Goal: Transaction & Acquisition: Purchase product/service

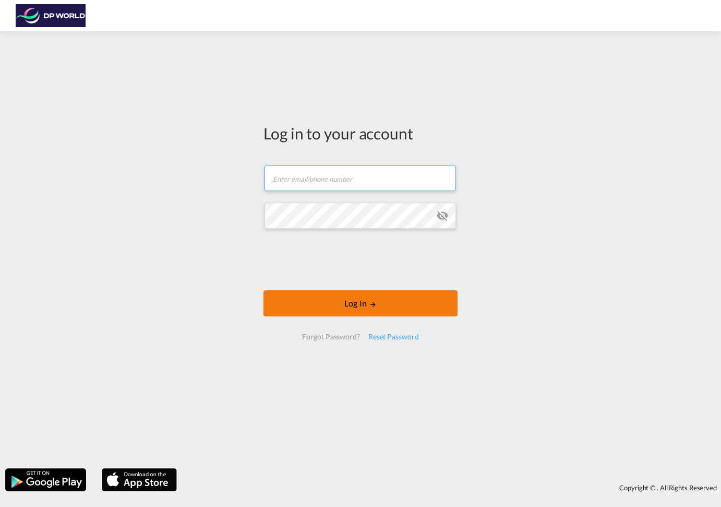
type input "[PERSON_NAME][EMAIL_ADDRESS][PERSON_NAME][DOMAIN_NAME]"
click at [355, 303] on button "Log In" at bounding box center [360, 303] width 194 height 26
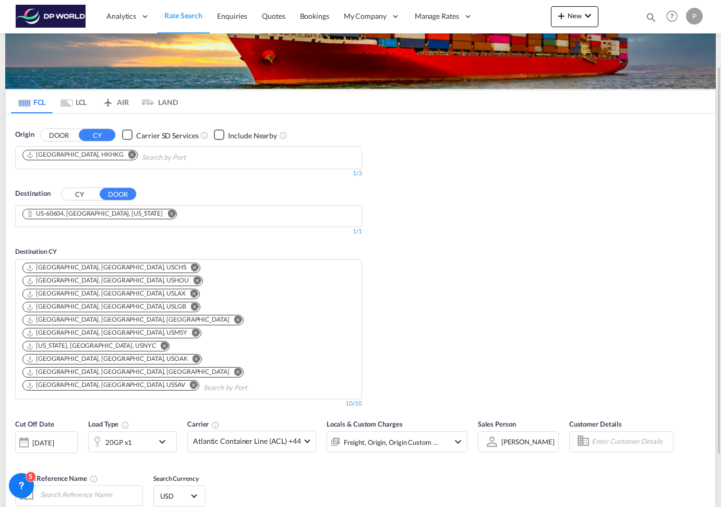
scroll to position [65, 0]
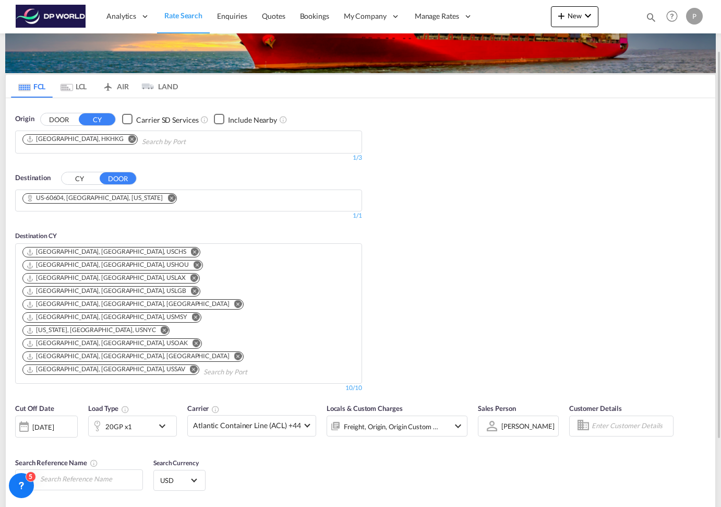
click at [122, 144] on button "Remove" at bounding box center [130, 140] width 16 height 10
click at [86, 184] on div "CY DOOR" at bounding box center [99, 178] width 76 height 13
click at [86, 179] on button "CY" at bounding box center [80, 178] width 37 height 12
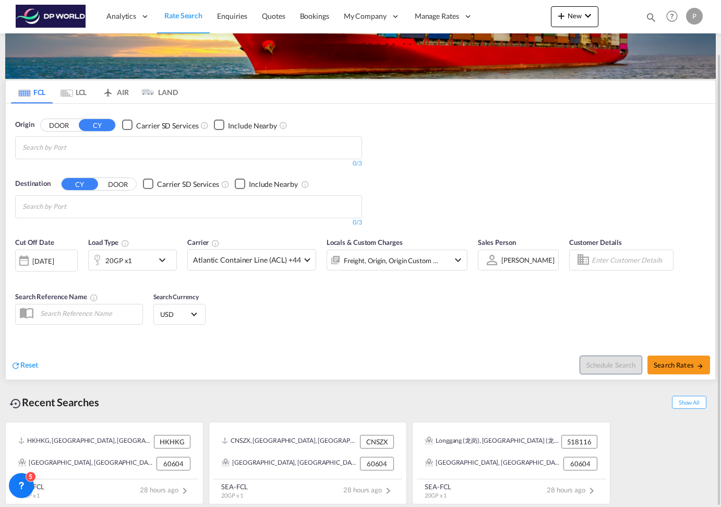
scroll to position [59, 0]
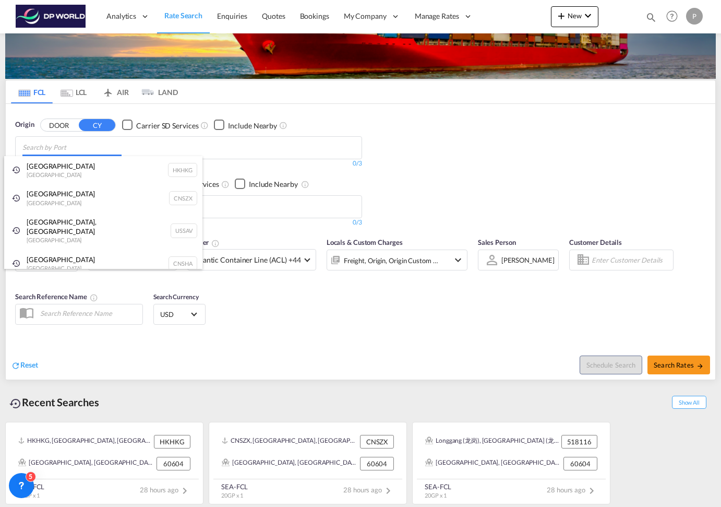
click at [91, 151] on body "Analytics Reports Dashboard Rate Search Enquiries Quotes Bookings" at bounding box center [360, 253] width 721 height 507
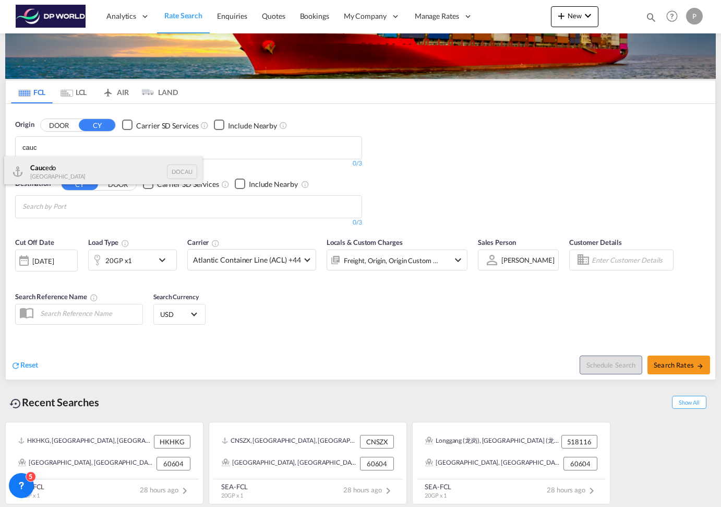
type input "cauc"
click at [75, 175] on div "Cauc edo [GEOGRAPHIC_DATA] DOCAU" at bounding box center [103, 171] width 198 height 31
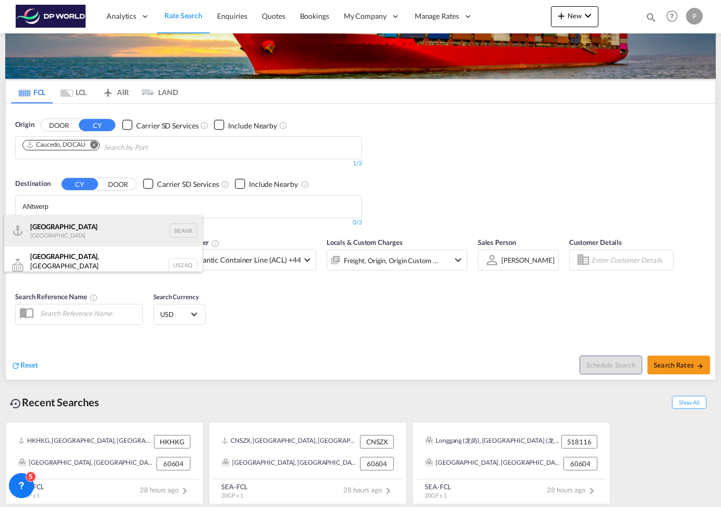
type input "ANtwerp"
click at [180, 230] on div "[GEOGRAPHIC_DATA] [GEOGRAPHIC_DATA] BEANR" at bounding box center [103, 230] width 198 height 31
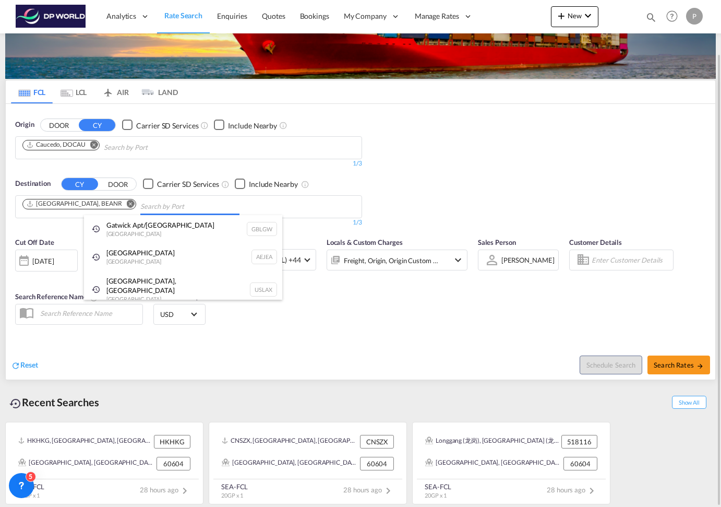
click at [192, 205] on body "Analytics Reports Dashboard Rate Search Enquiries Quotes Bookings" at bounding box center [360, 253] width 721 height 507
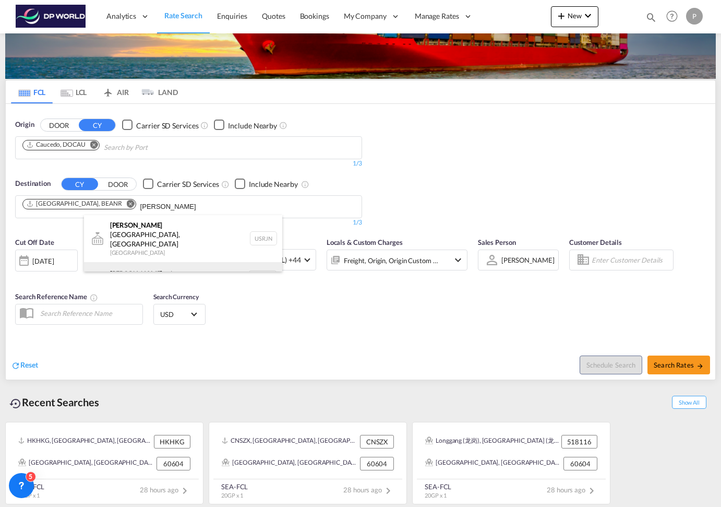
type input "[PERSON_NAME]"
click at [269, 263] on div "[PERSON_NAME] erdam [GEOGRAPHIC_DATA] NLRTM" at bounding box center [183, 277] width 198 height 31
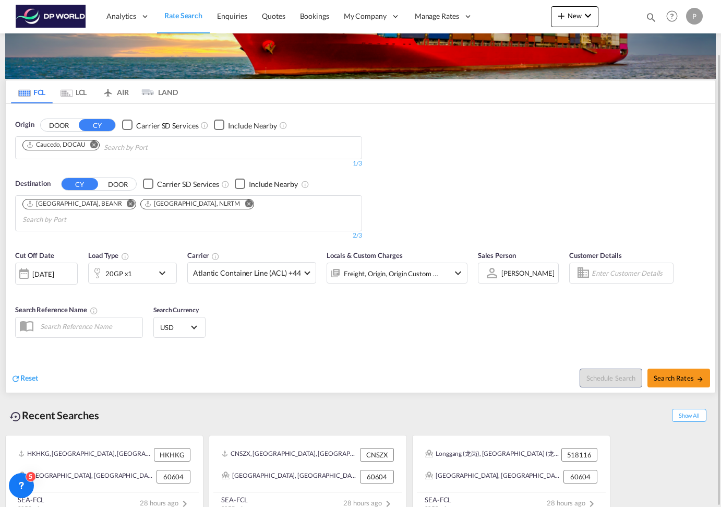
click at [233, 203] on body "Analytics Reports Dashboard Rate Search Enquiries Quotes Bookings" at bounding box center [360, 253] width 721 height 507
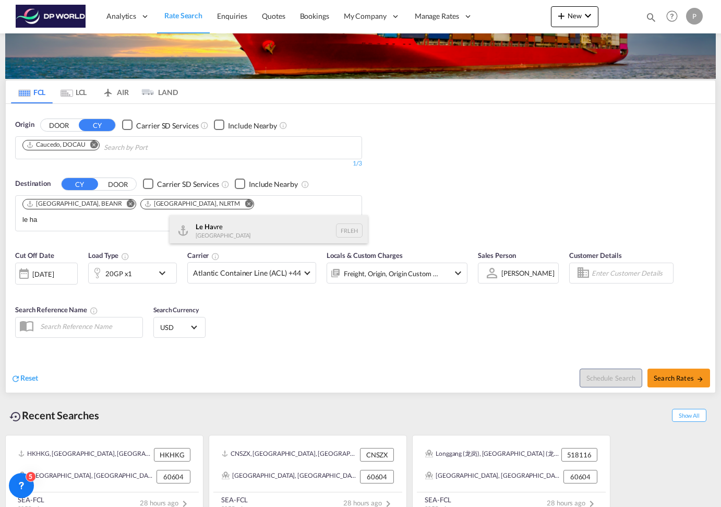
type input "le ha"
click at [214, 227] on div "Le Ha vre [GEOGRAPHIC_DATA] FRLEH" at bounding box center [269, 230] width 198 height 31
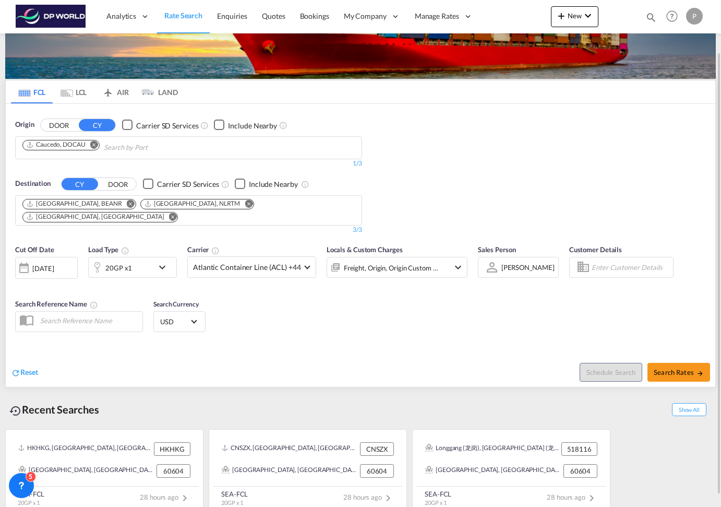
scroll to position [58, 0]
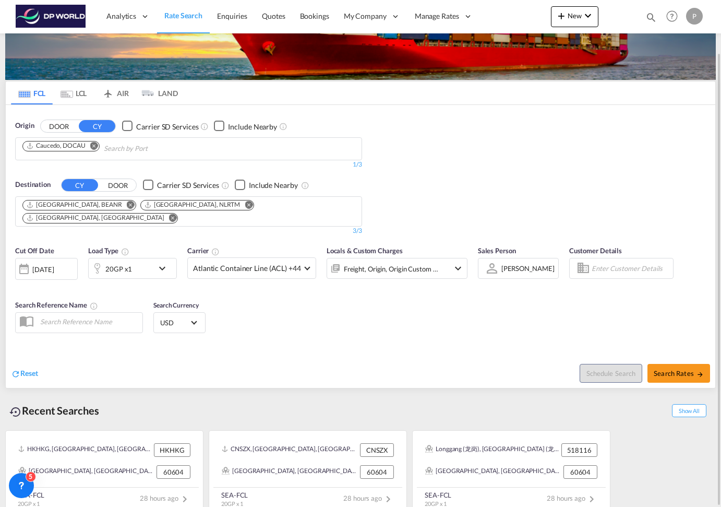
click at [459, 201] on div "Origin DOOR CY Carrier SD Services Include Nearby Caucedo, DOCAU 1/3 1/ Destina…" at bounding box center [360, 173] width 709 height 136
click at [169, 262] on md-icon "icon-chevron-down" at bounding box center [165, 268] width 18 height 13
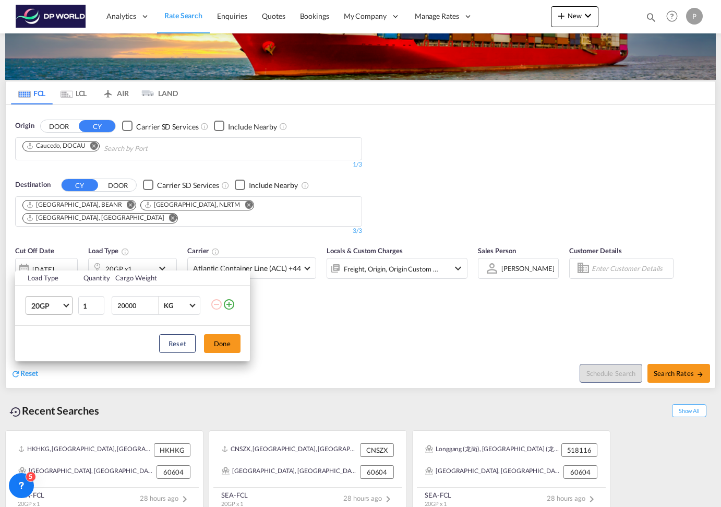
click at [56, 305] on span "20GP" at bounding box center [46, 305] width 30 height 10
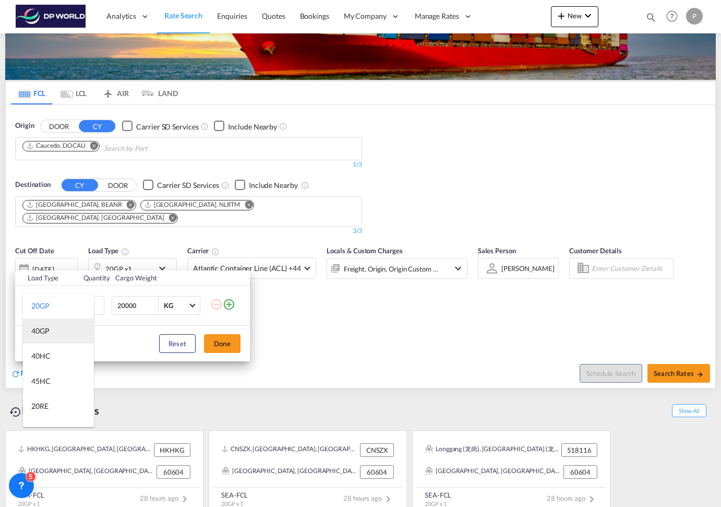
click at [58, 331] on md-option "40GP" at bounding box center [58, 330] width 71 height 25
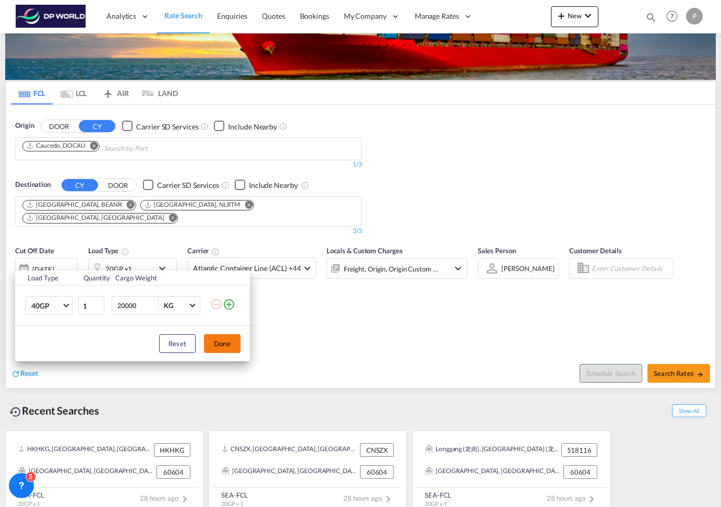
click at [235, 336] on button "Done" at bounding box center [222, 343] width 37 height 19
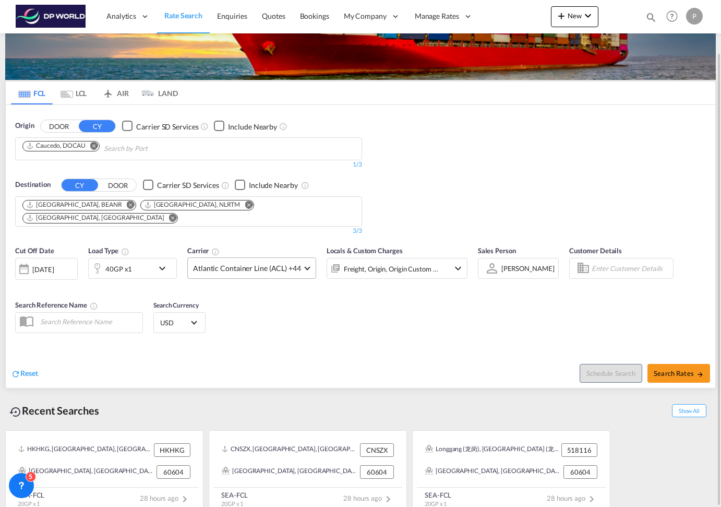
click at [311, 261] on md-select-value "Atlantic Container Line (ACL) +44" at bounding box center [252, 268] width 128 height 20
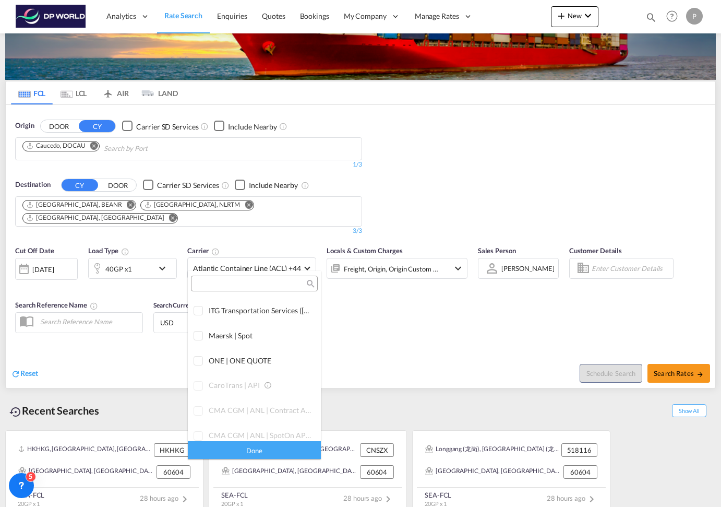
scroll to position [0, 0]
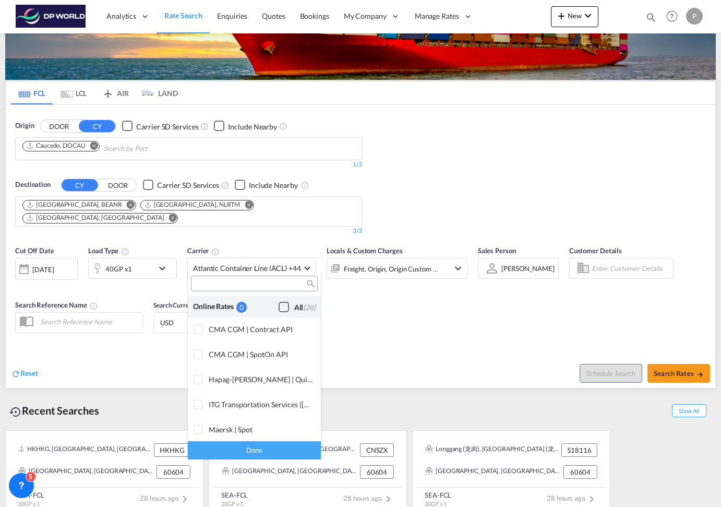
click at [279, 302] on div "Checkbox No Ink" at bounding box center [284, 307] width 10 height 10
click at [383, 304] on md-backdrop at bounding box center [360, 253] width 721 height 507
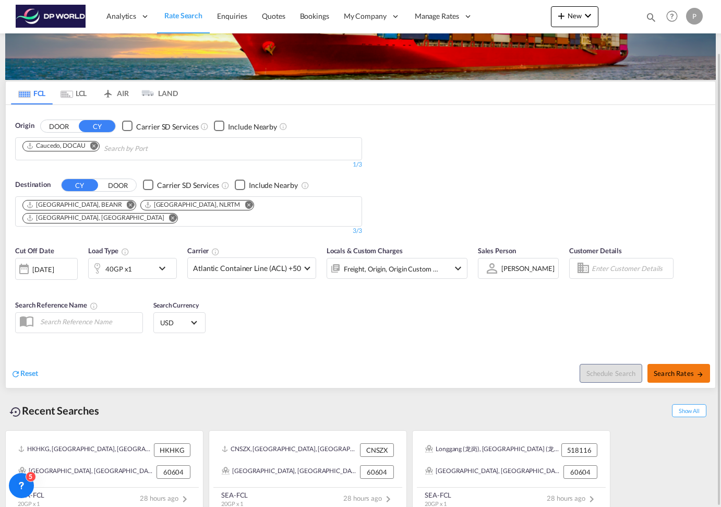
click at [675, 369] on span "Search Rates" at bounding box center [679, 373] width 50 height 8
type input "DOCAU to BEANR,NLRTM,FRLEH / [DATE]"
